Goal: Navigation & Orientation: Find specific page/section

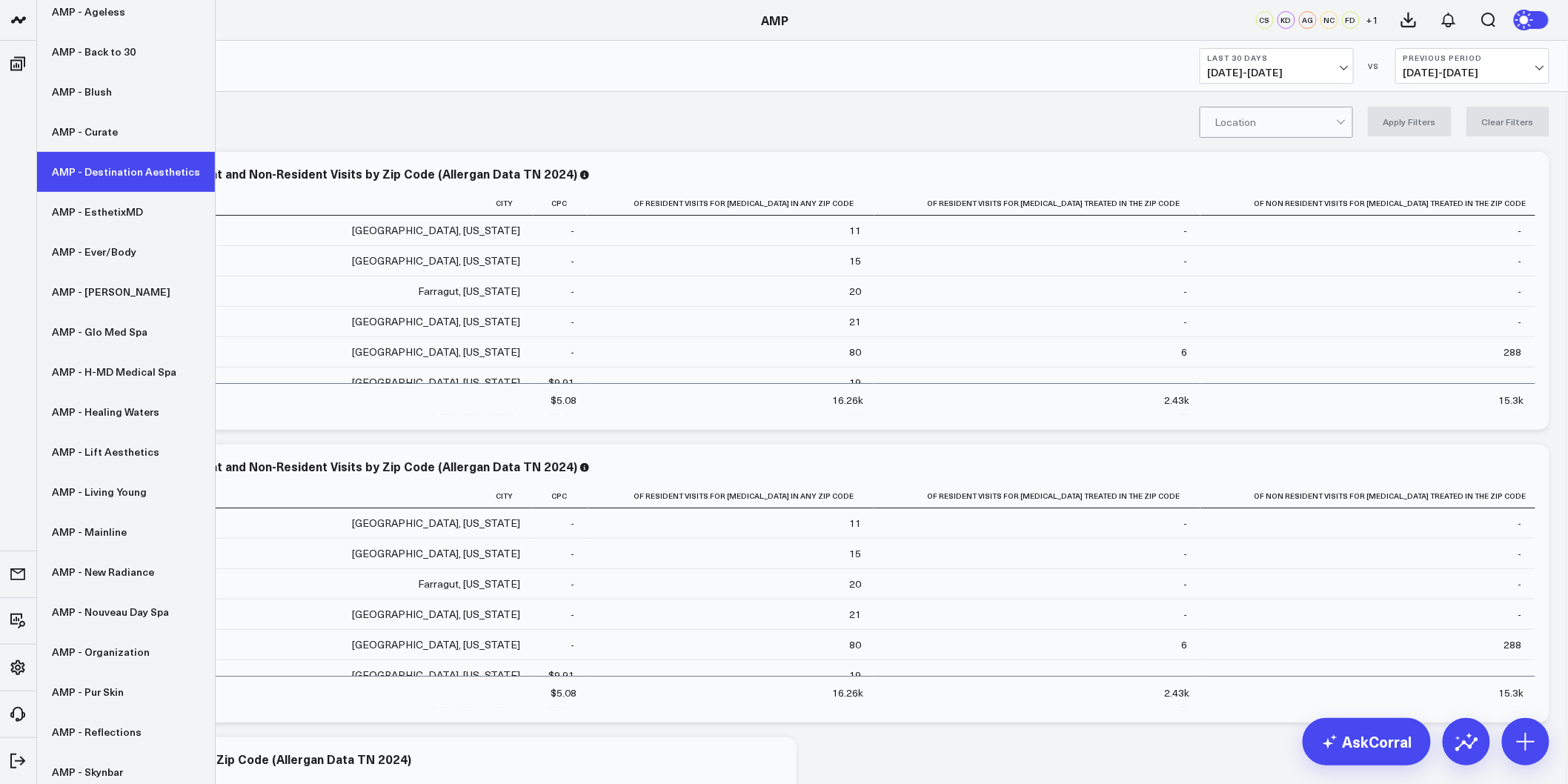
scroll to position [164, 0]
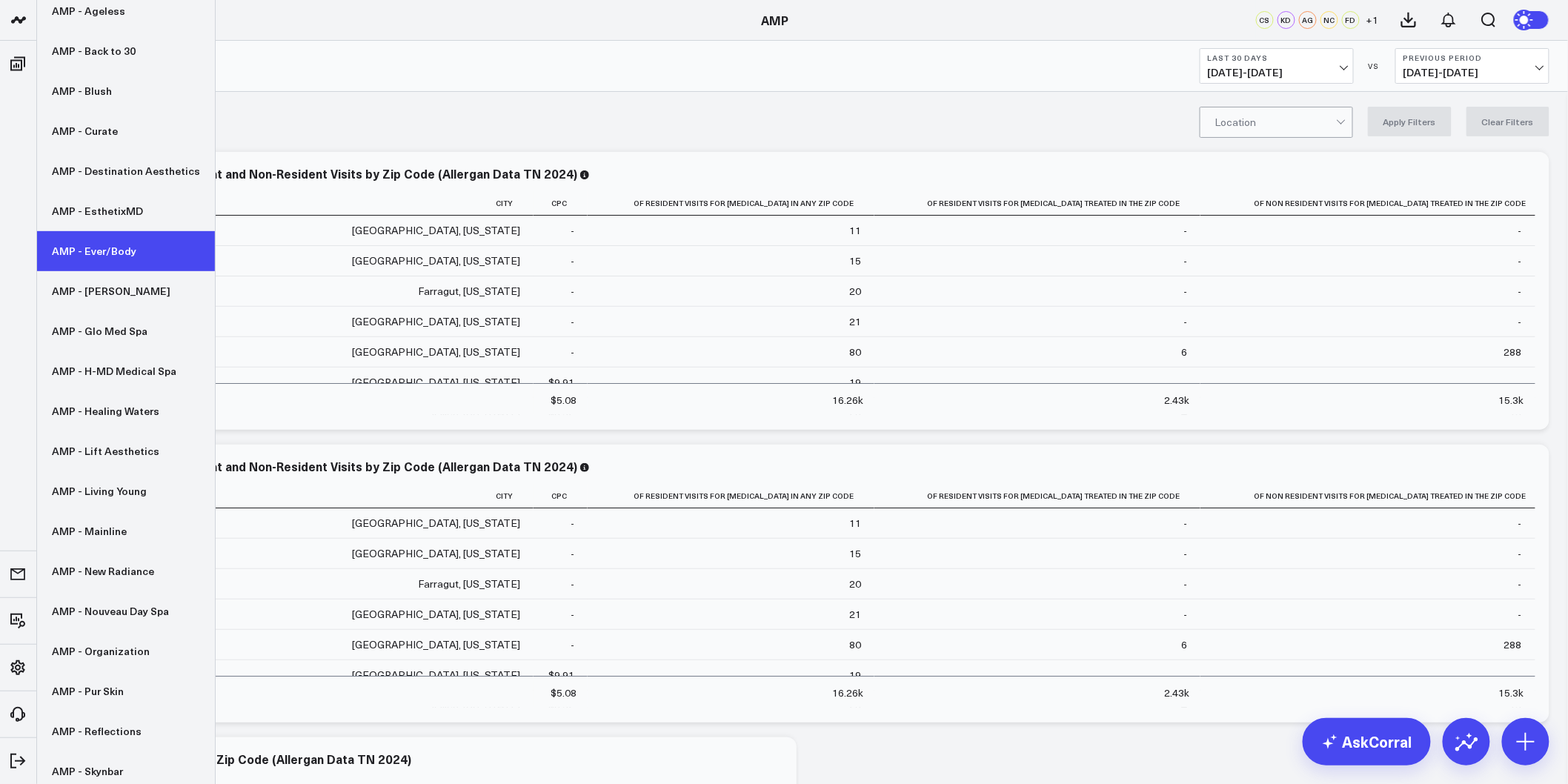
click at [123, 262] on link "AMP - Ever/Body" at bounding box center [126, 250] width 178 height 40
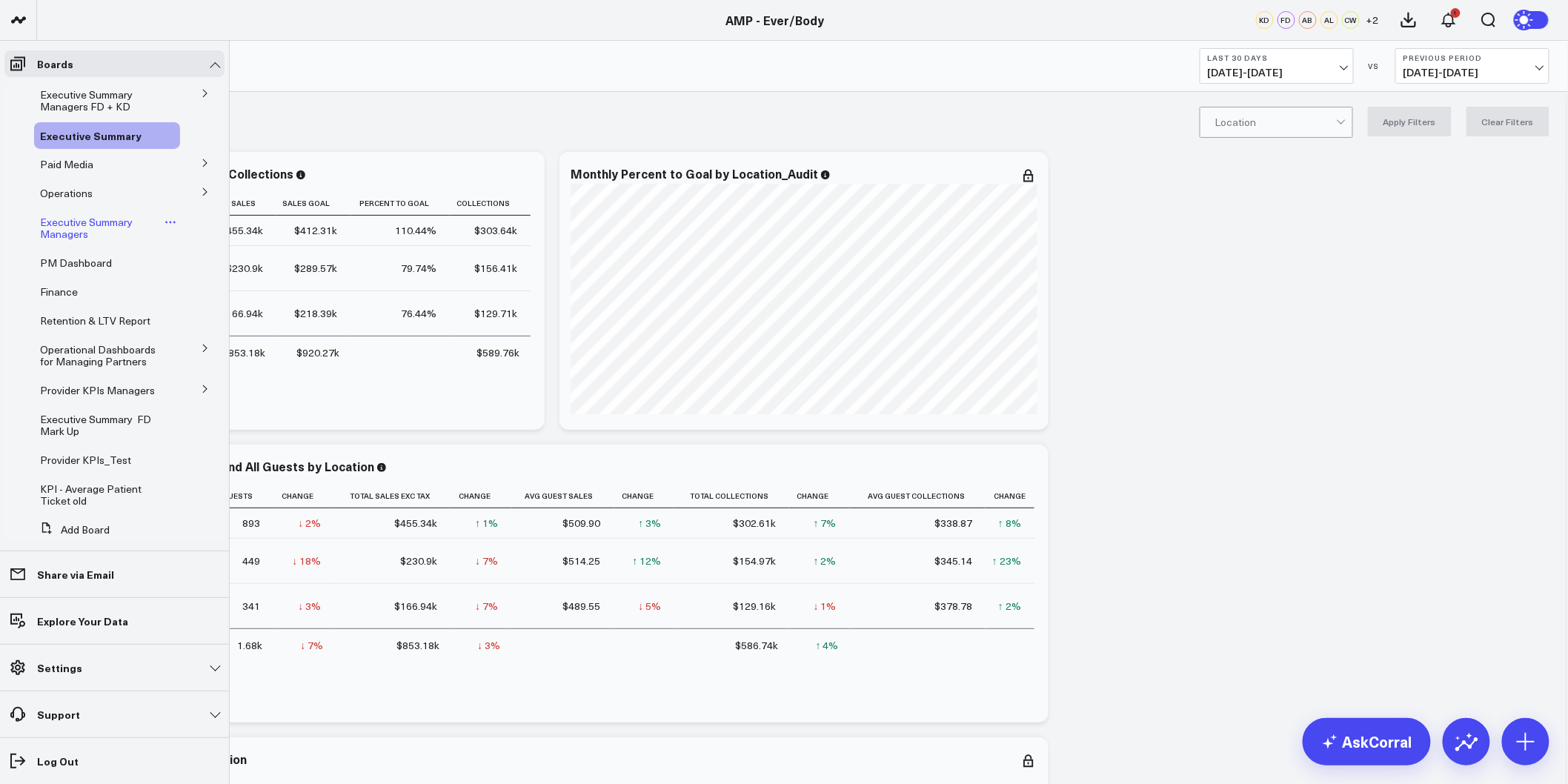
click at [59, 226] on span "Executive Summary Managers" at bounding box center [86, 228] width 93 height 26
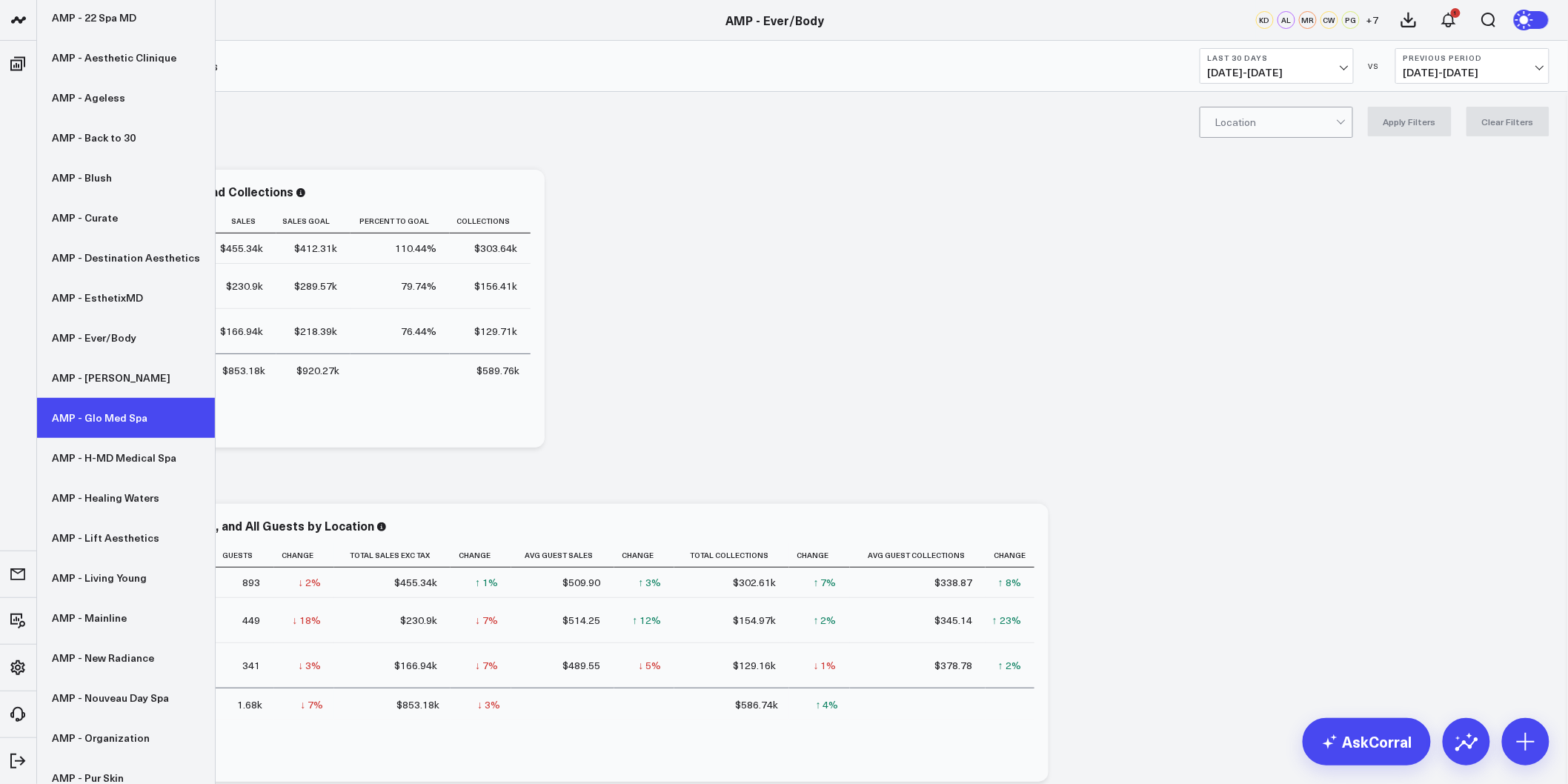
scroll to position [82, 0]
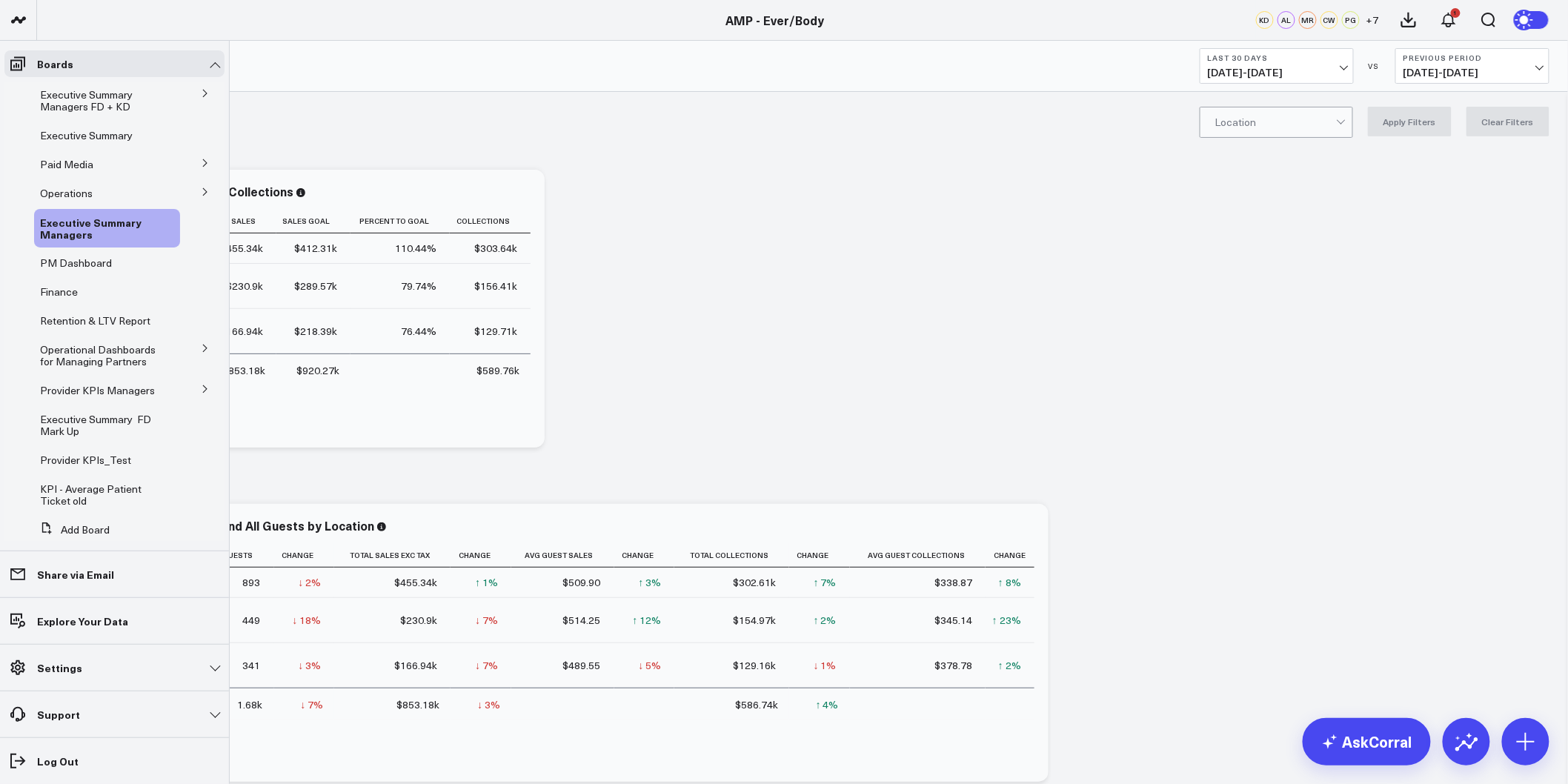
click at [201, 391] on icon at bounding box center [205, 389] width 9 height 9
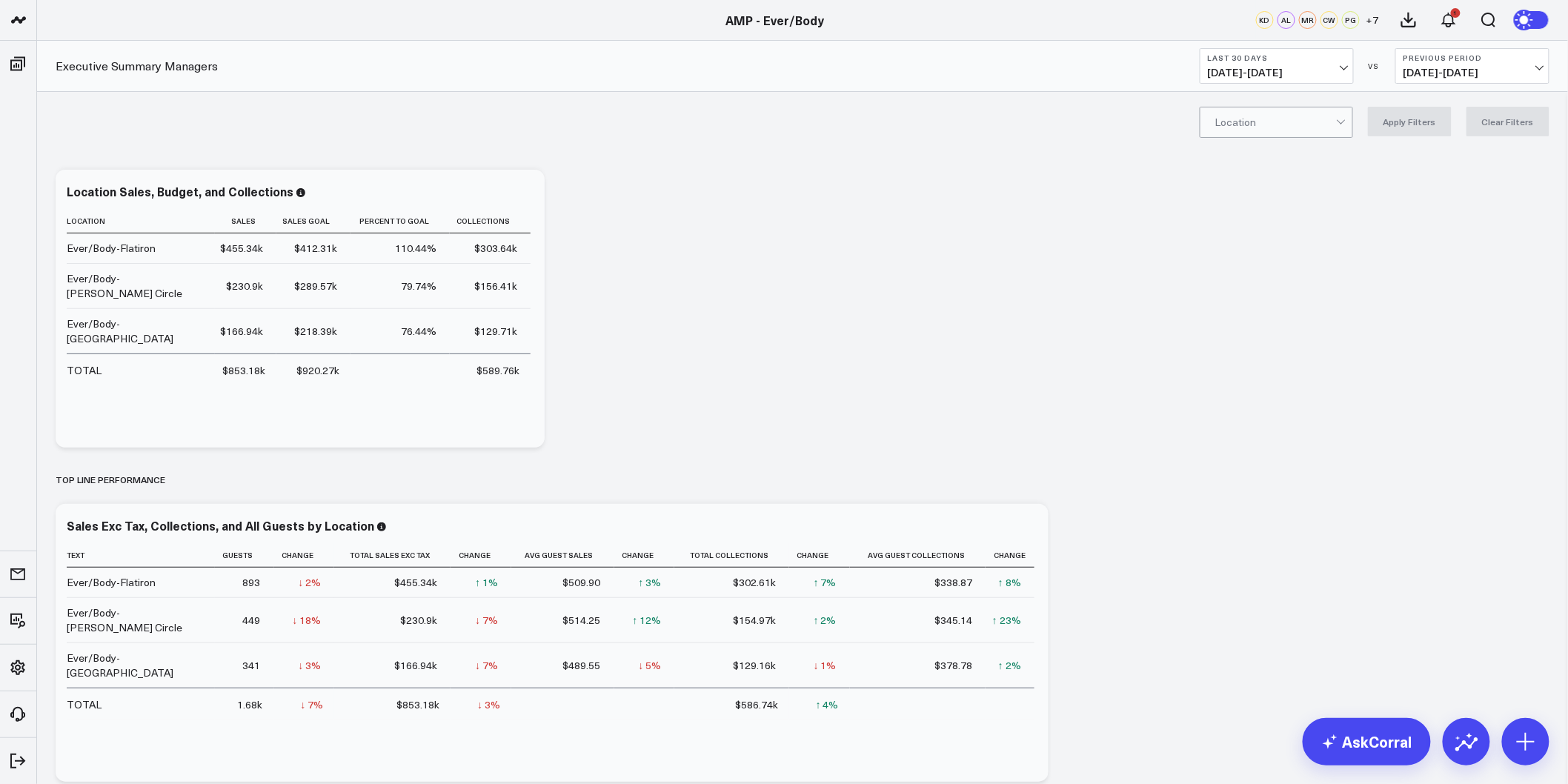
click at [1343, 58] on b "Last 30 Days" at bounding box center [1277, 58] width 138 height 9
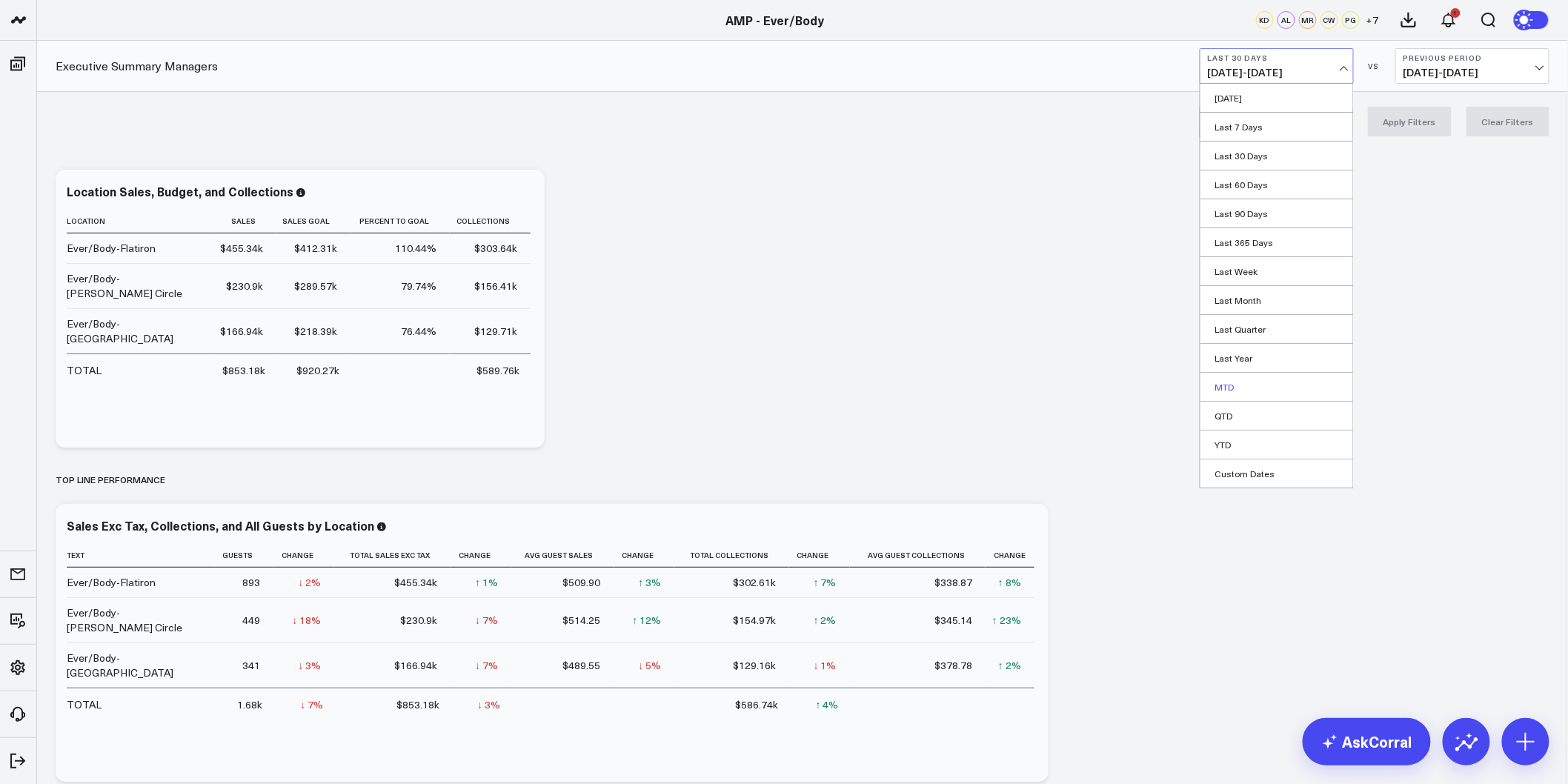
click at [1260, 379] on link "MTD" at bounding box center [1278, 386] width 153 height 28
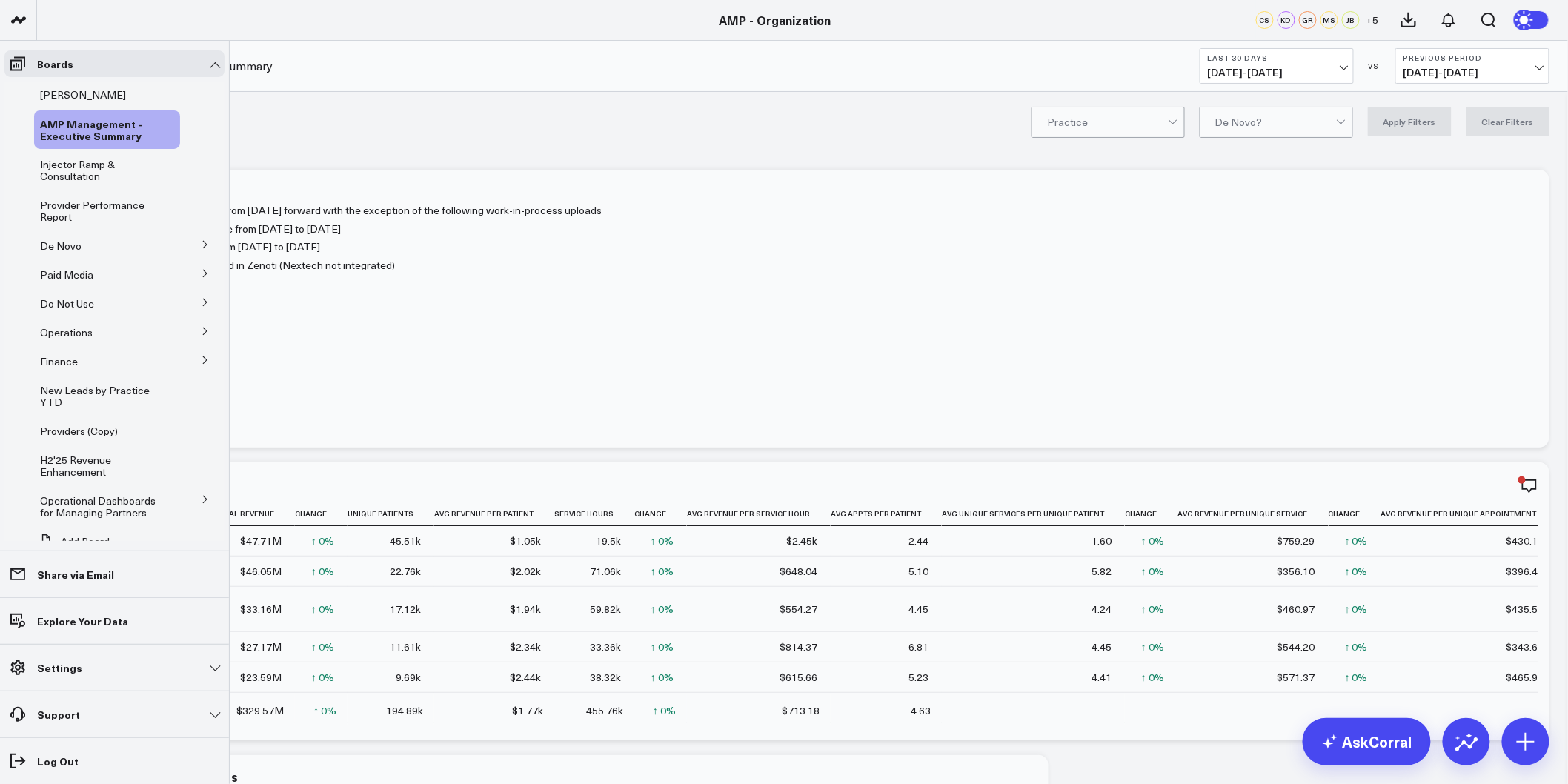
click at [201, 240] on icon at bounding box center [205, 244] width 9 height 9
click at [86, 310] on span "De Novo Charts" at bounding box center [86, 310] width 76 height 14
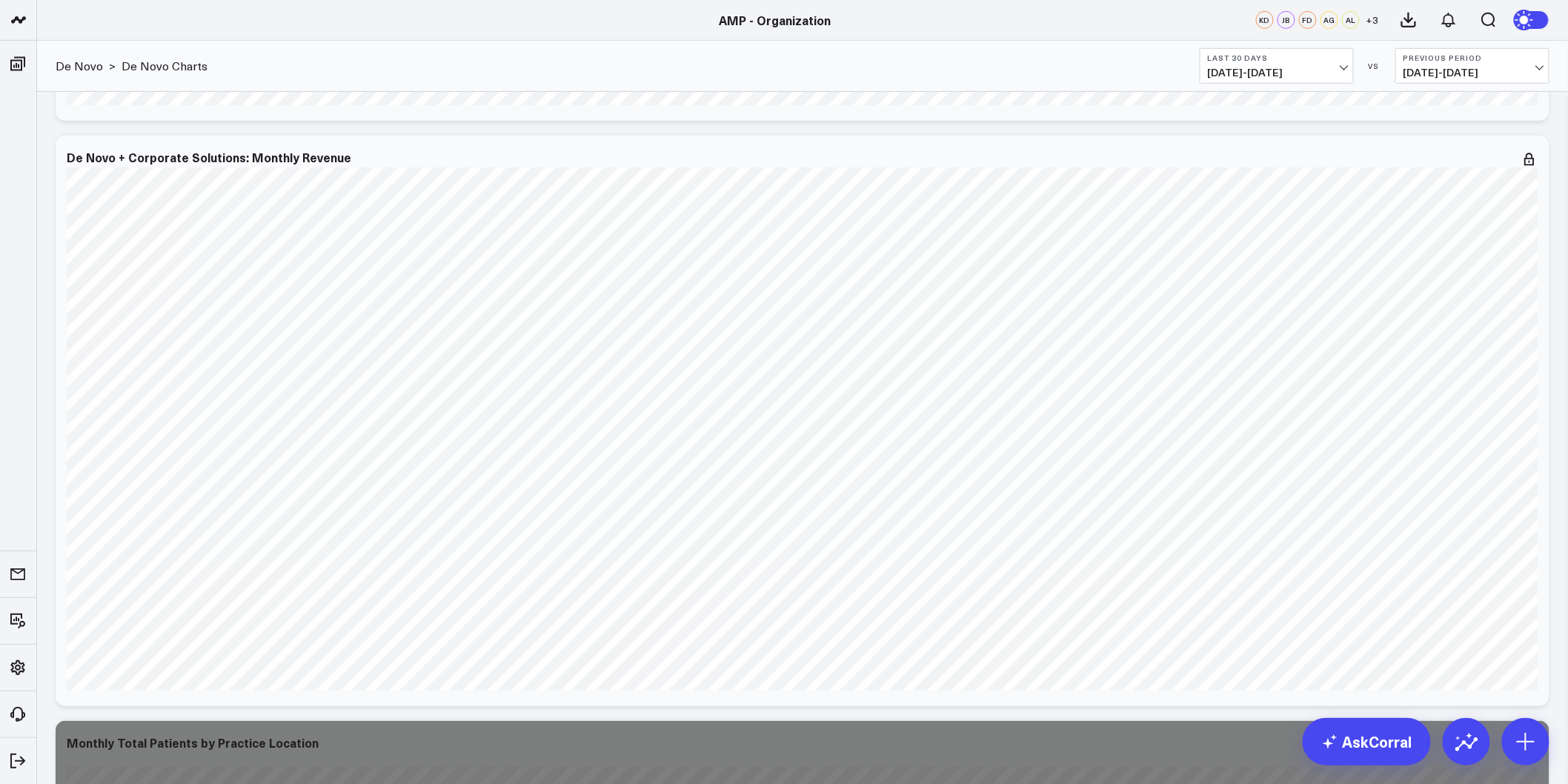
scroll to position [2963, 0]
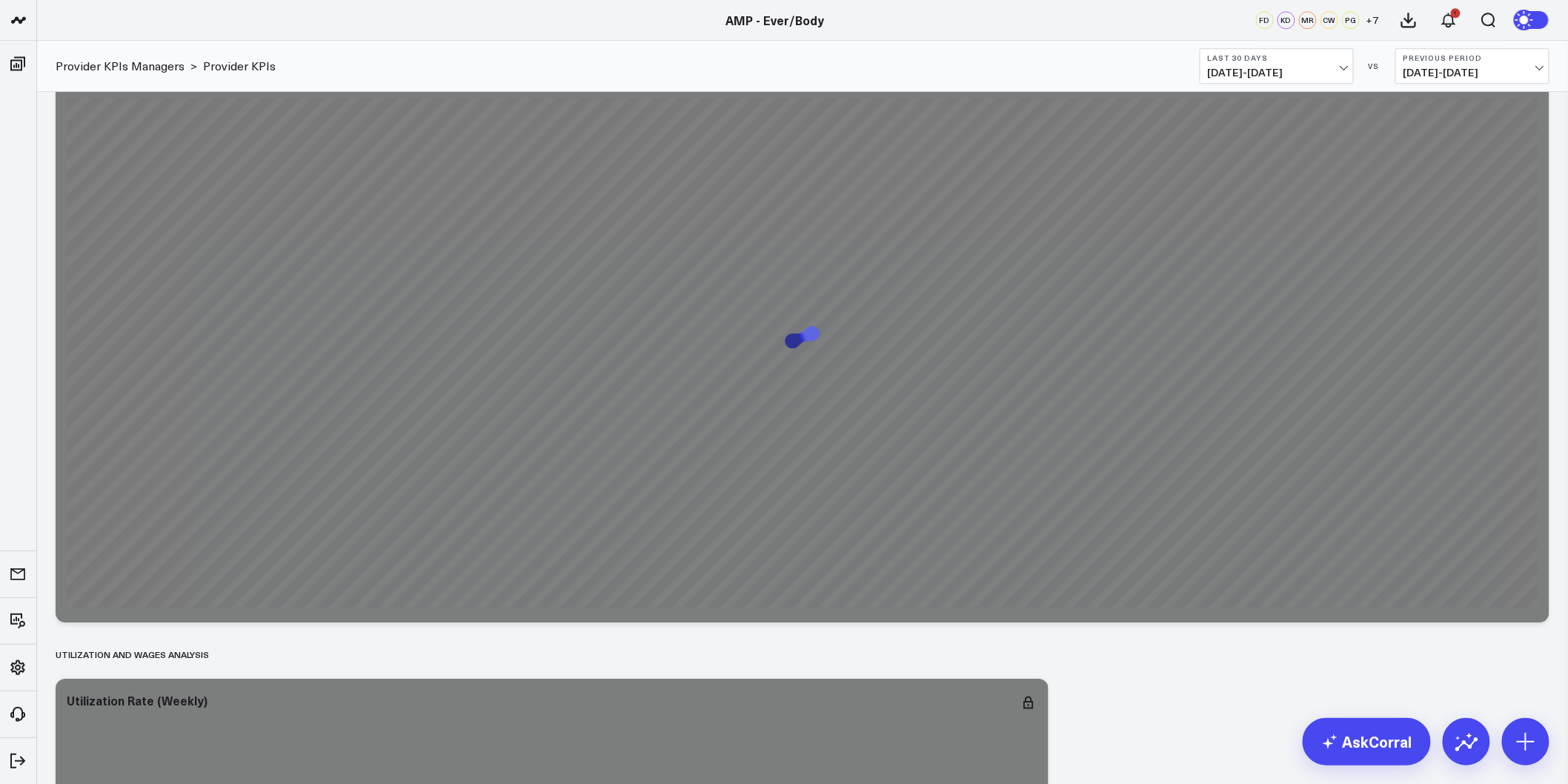
scroll to position [1564, 0]
